Goal: Check status: Check status

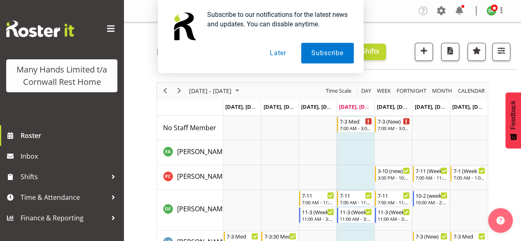
click at [275, 56] on button "Later" at bounding box center [278, 53] width 37 height 21
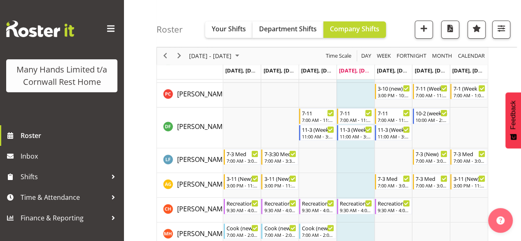
scroll to position [66, 0]
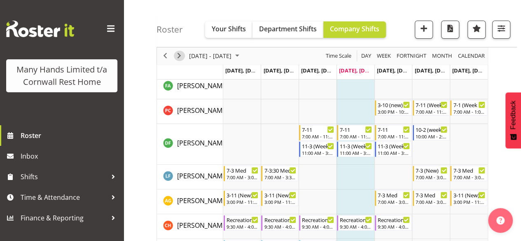
click at [179, 55] on span "Next" at bounding box center [179, 56] width 10 height 10
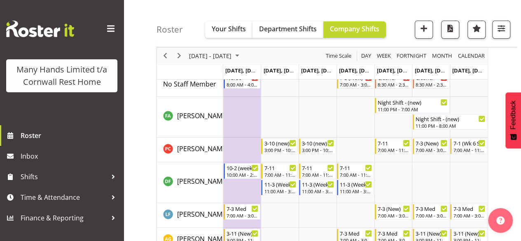
scroll to position [27, 0]
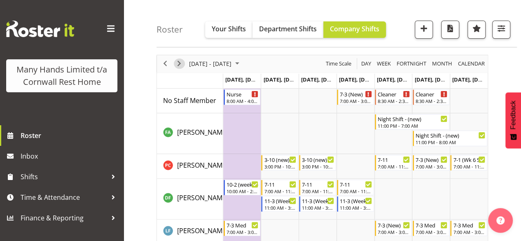
click at [180, 60] on span "Next" at bounding box center [179, 64] width 10 height 10
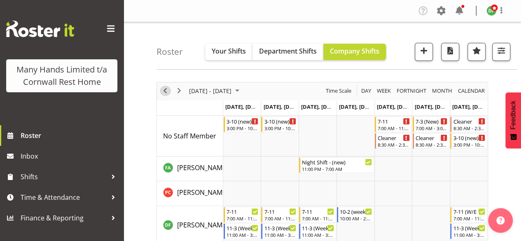
click at [168, 89] on span "Previous" at bounding box center [165, 91] width 10 height 10
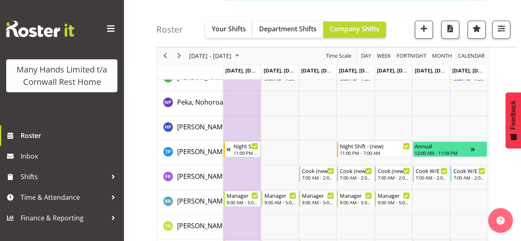
scroll to position [420, 0]
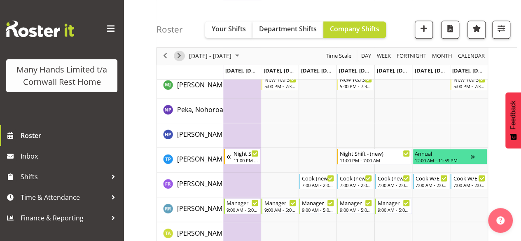
click at [178, 54] on span "Next" at bounding box center [179, 56] width 10 height 10
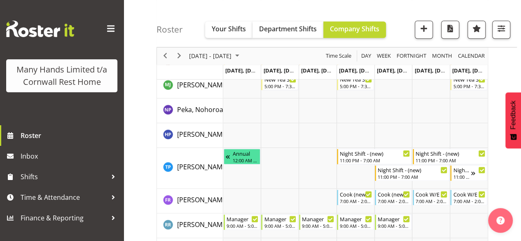
scroll to position [453, 0]
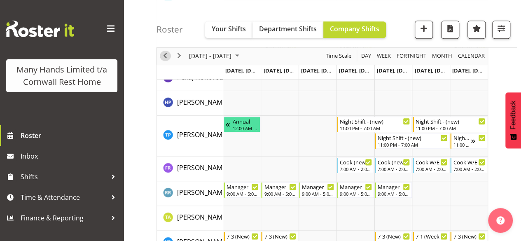
click at [165, 53] on span "Previous" at bounding box center [165, 56] width 10 height 10
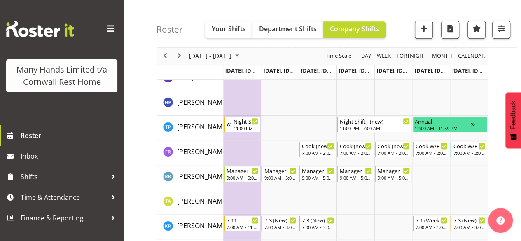
scroll to position [485, 0]
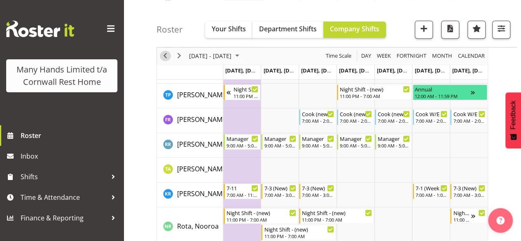
click at [165, 53] on span "Previous" at bounding box center [165, 56] width 10 height 10
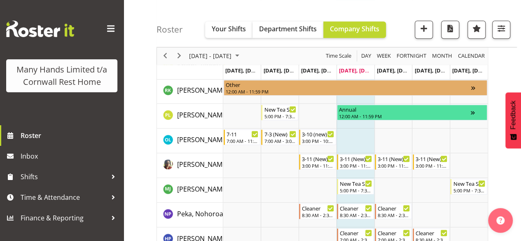
scroll to position [307, 0]
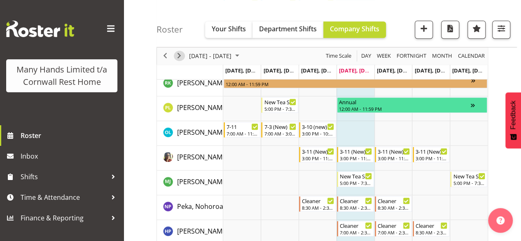
click at [181, 56] on span "Next" at bounding box center [179, 56] width 10 height 10
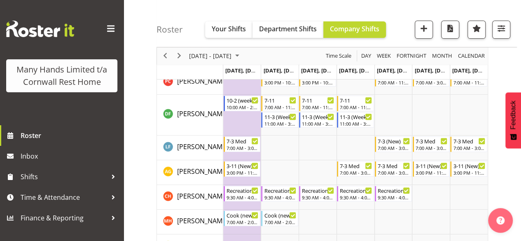
scroll to position [104, 0]
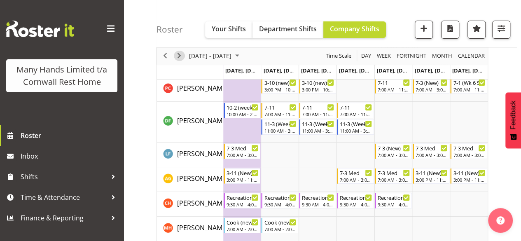
click at [181, 57] on span "Next" at bounding box center [179, 56] width 10 height 10
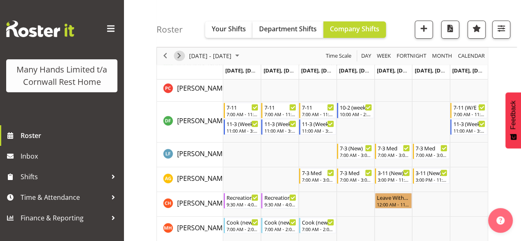
click at [181, 57] on span "Next" at bounding box center [179, 56] width 10 height 10
